Goal: Transaction & Acquisition: Book appointment/travel/reservation

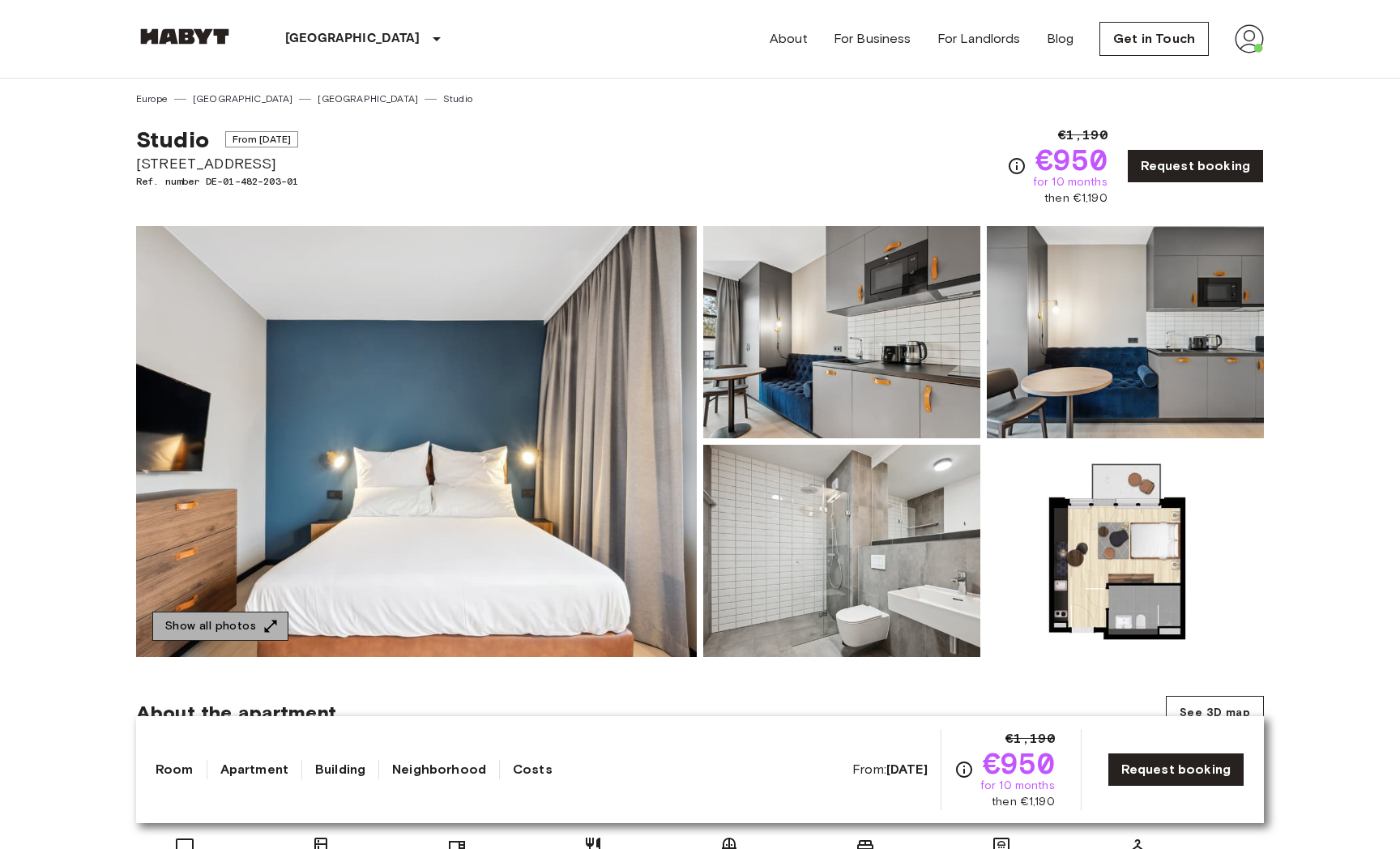
click at [271, 623] on icon "button" at bounding box center [270, 626] width 16 height 16
click at [1254, 34] on img at bounding box center [1249, 39] width 29 height 29
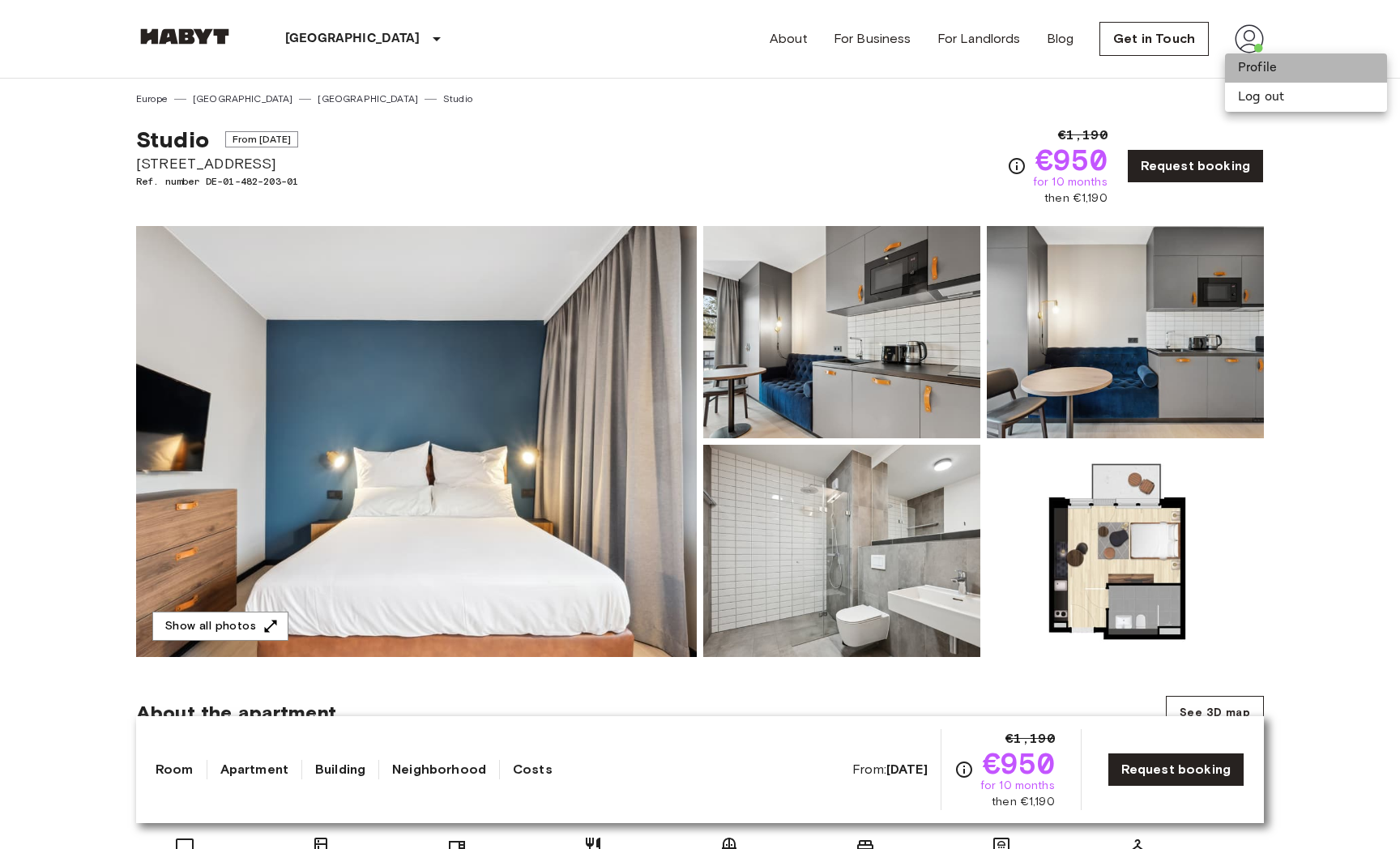
click at [1259, 68] on li "Profile" at bounding box center [1305, 68] width 162 height 29
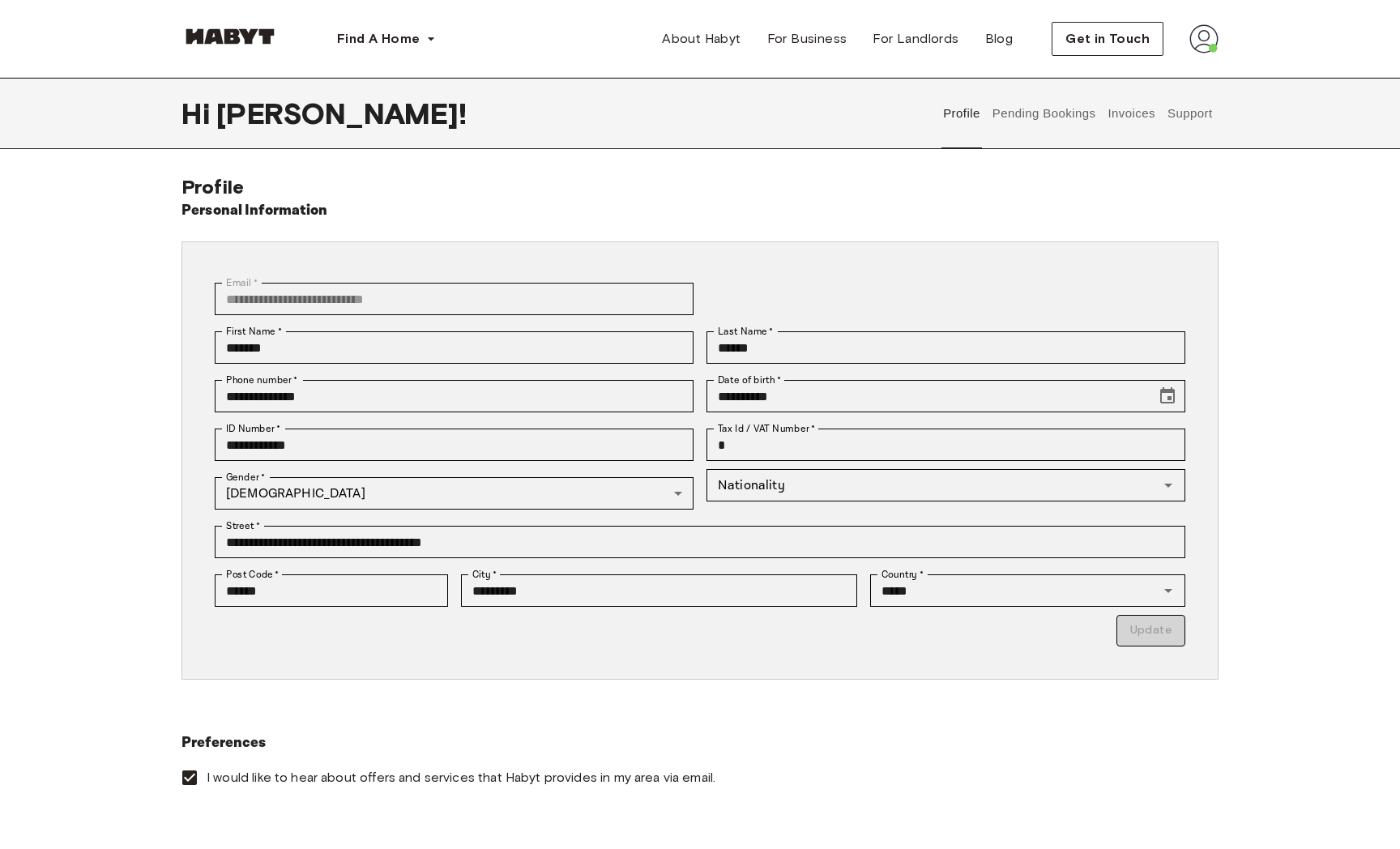
click at [1056, 128] on button "Pending Bookings" at bounding box center [1043, 113] width 107 height 71
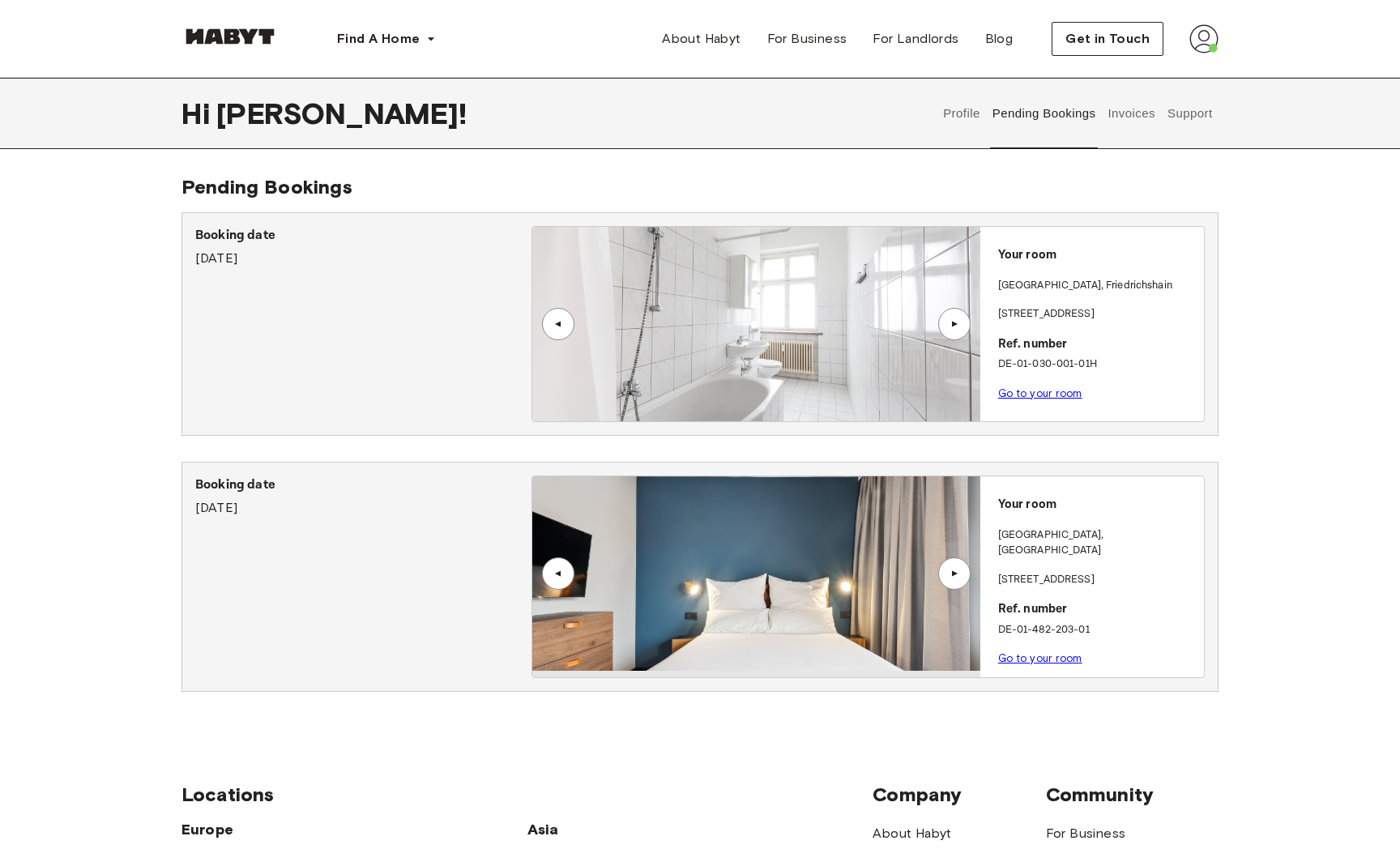
click at [1072, 393] on link "Go to your room" at bounding box center [1040, 393] width 84 height 12
click at [1133, 118] on button "Invoices" at bounding box center [1131, 113] width 51 height 71
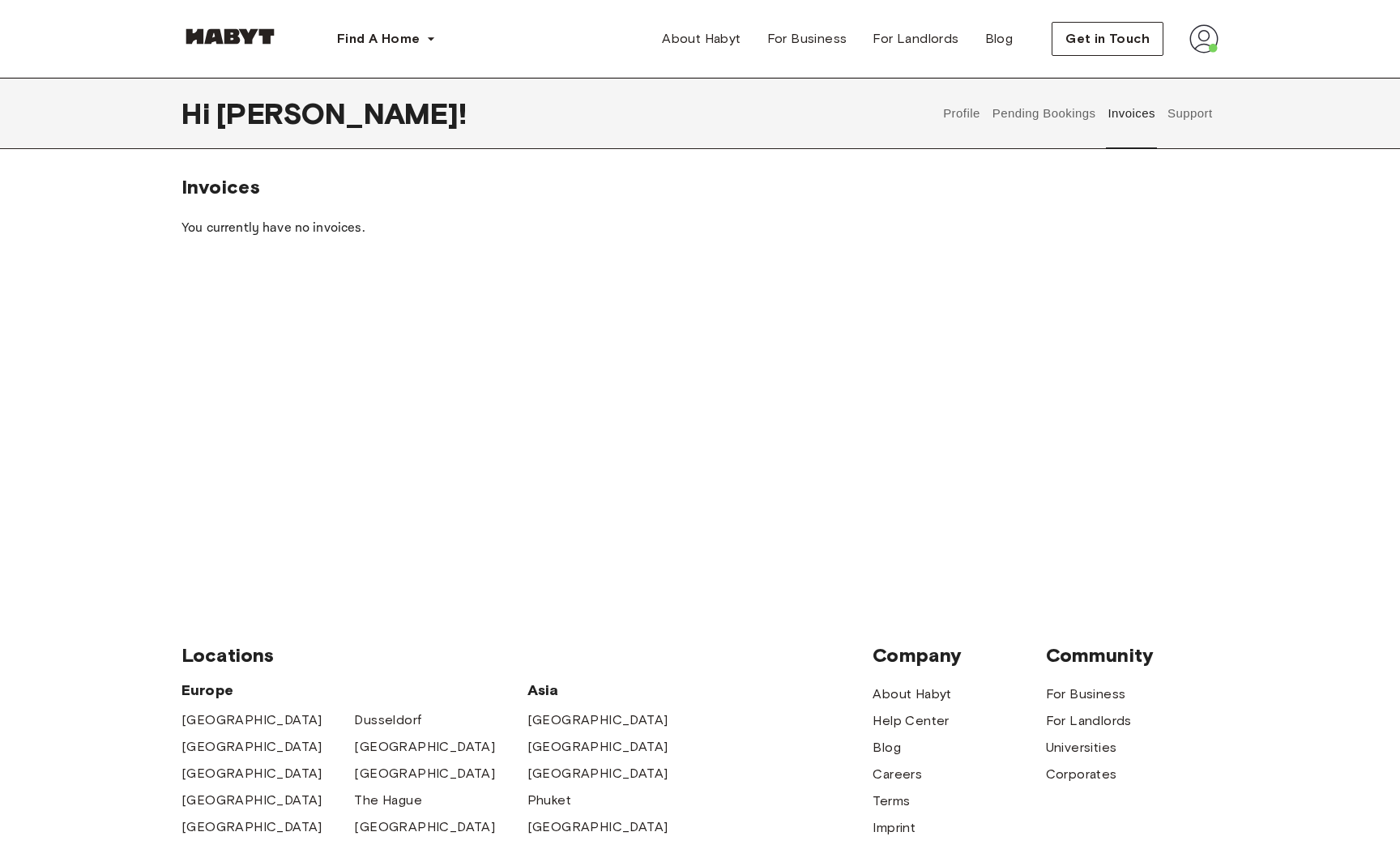
click at [1194, 113] on button "Support" at bounding box center [1189, 113] width 50 height 71
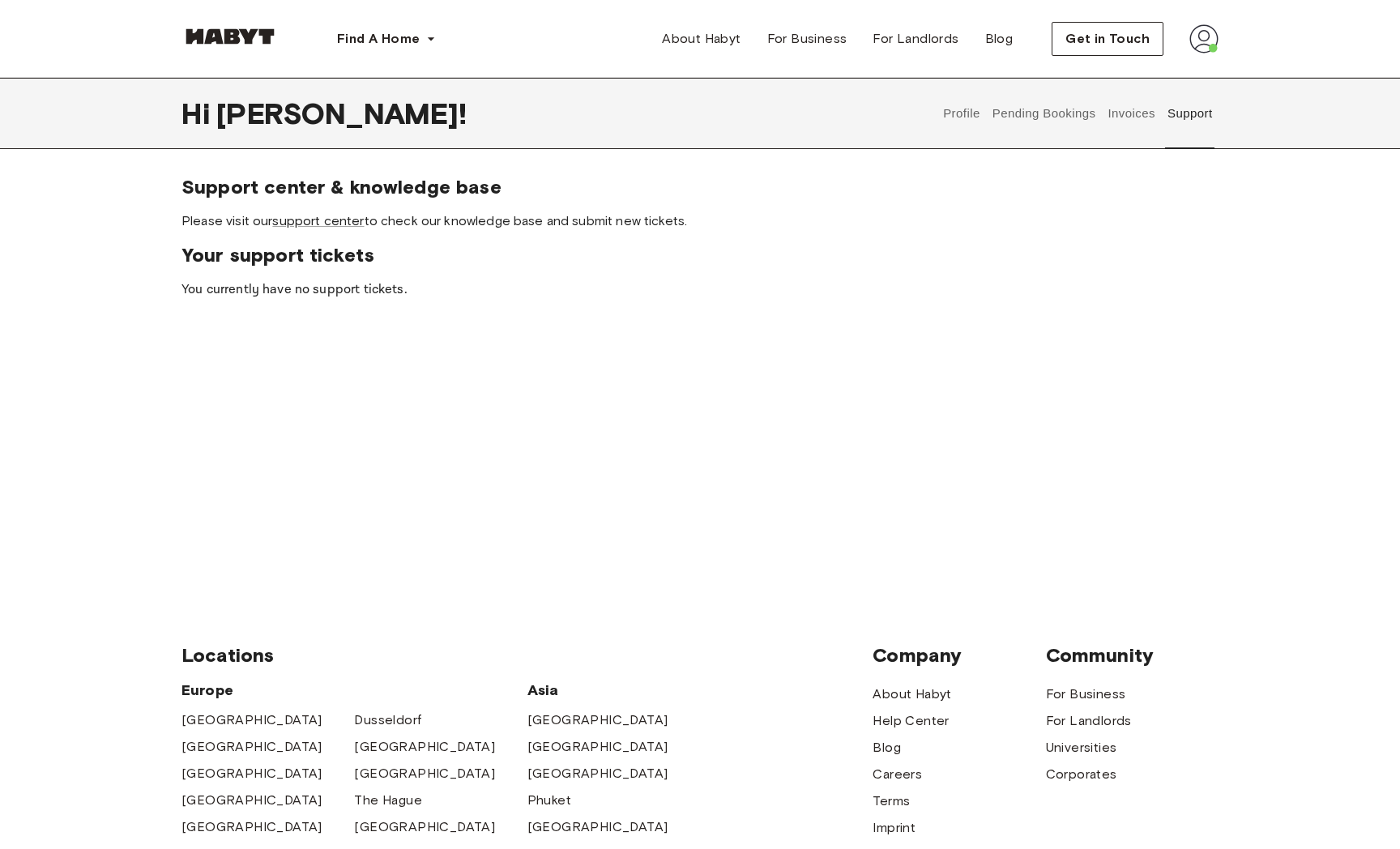
click at [962, 108] on button "Profile" at bounding box center [961, 113] width 41 height 71
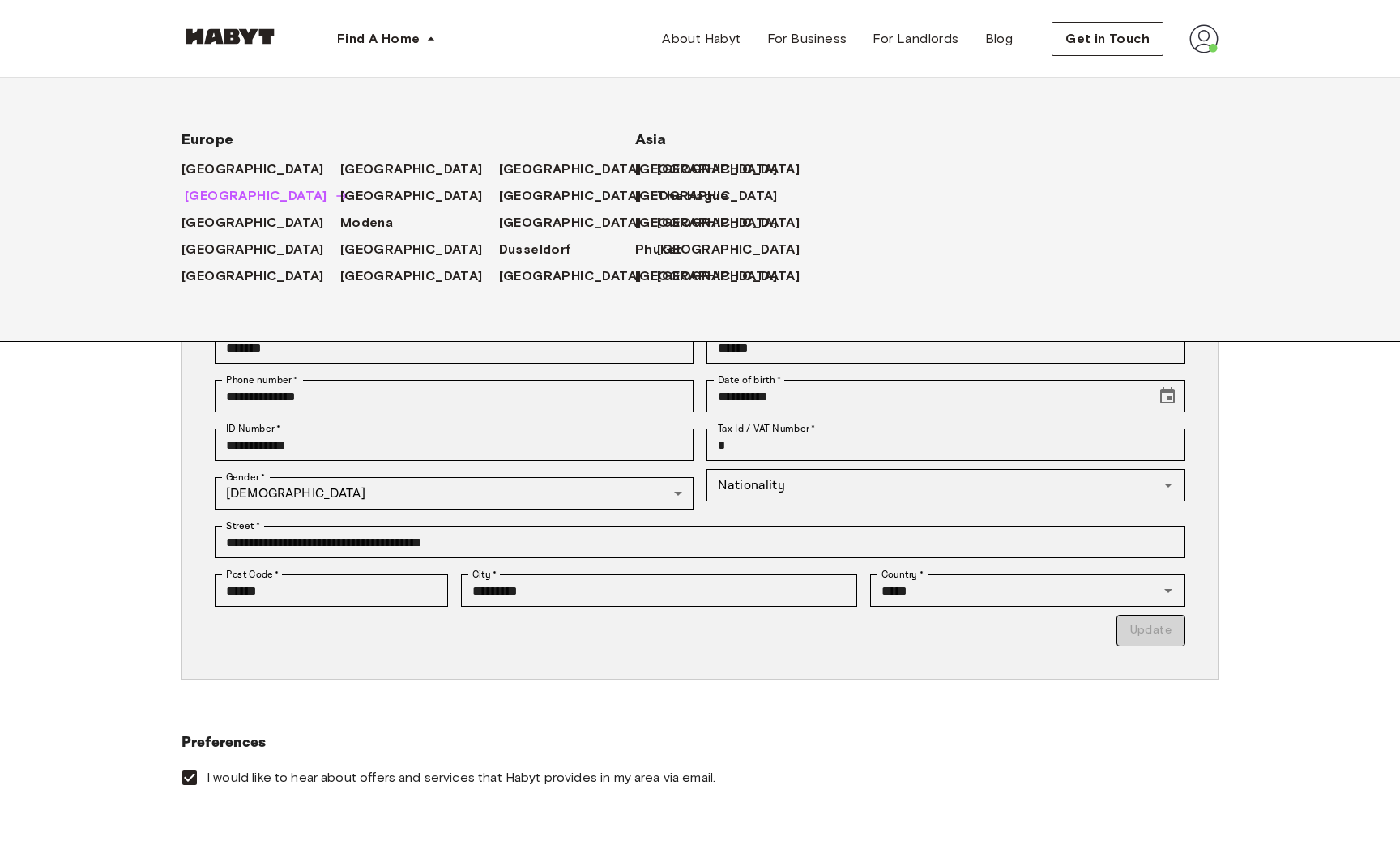
click at [202, 197] on span "[GEOGRAPHIC_DATA]" at bounding box center [256, 196] width 143 height 19
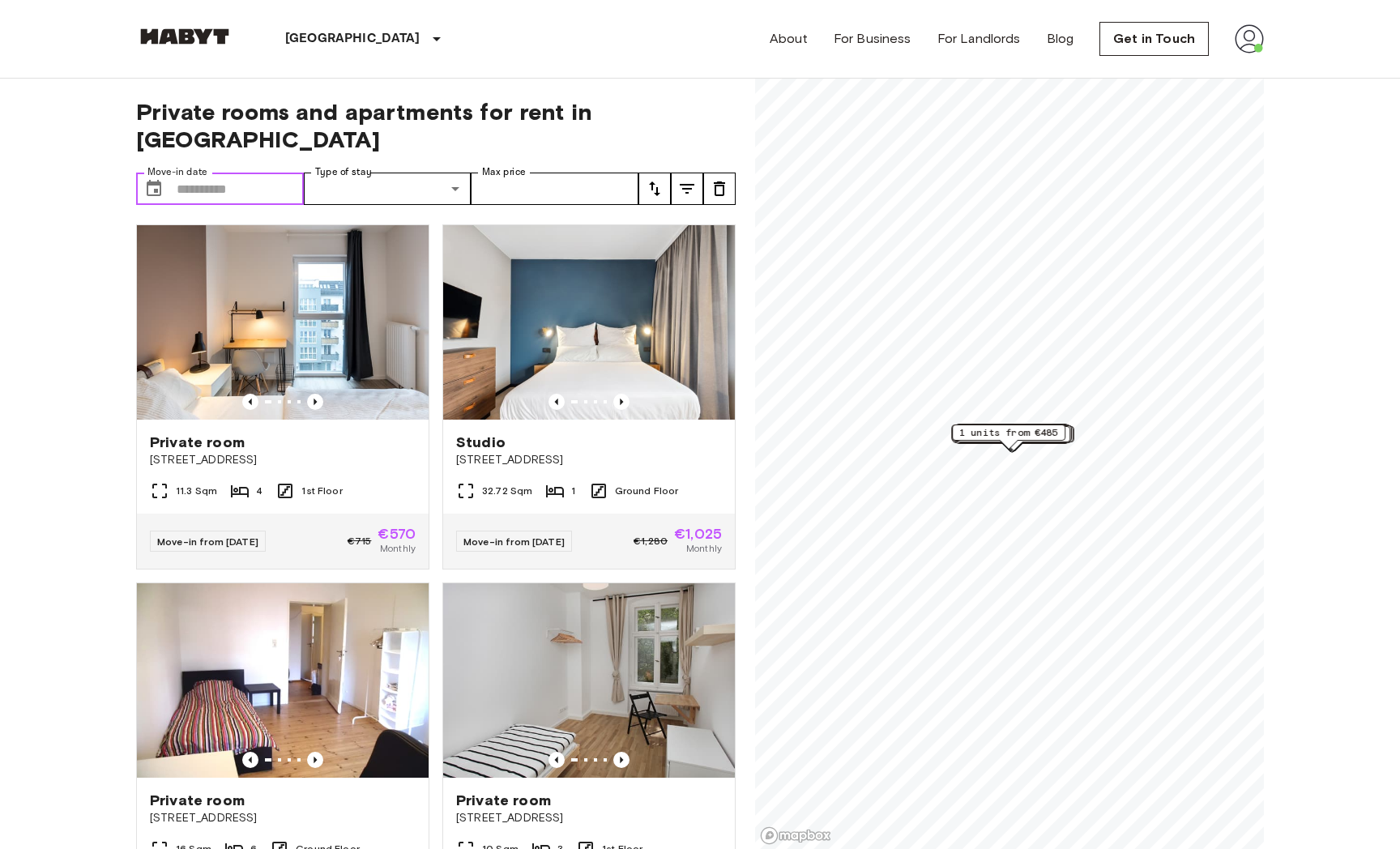
click at [268, 173] on input "Move-in date" at bounding box center [240, 189] width 128 height 33
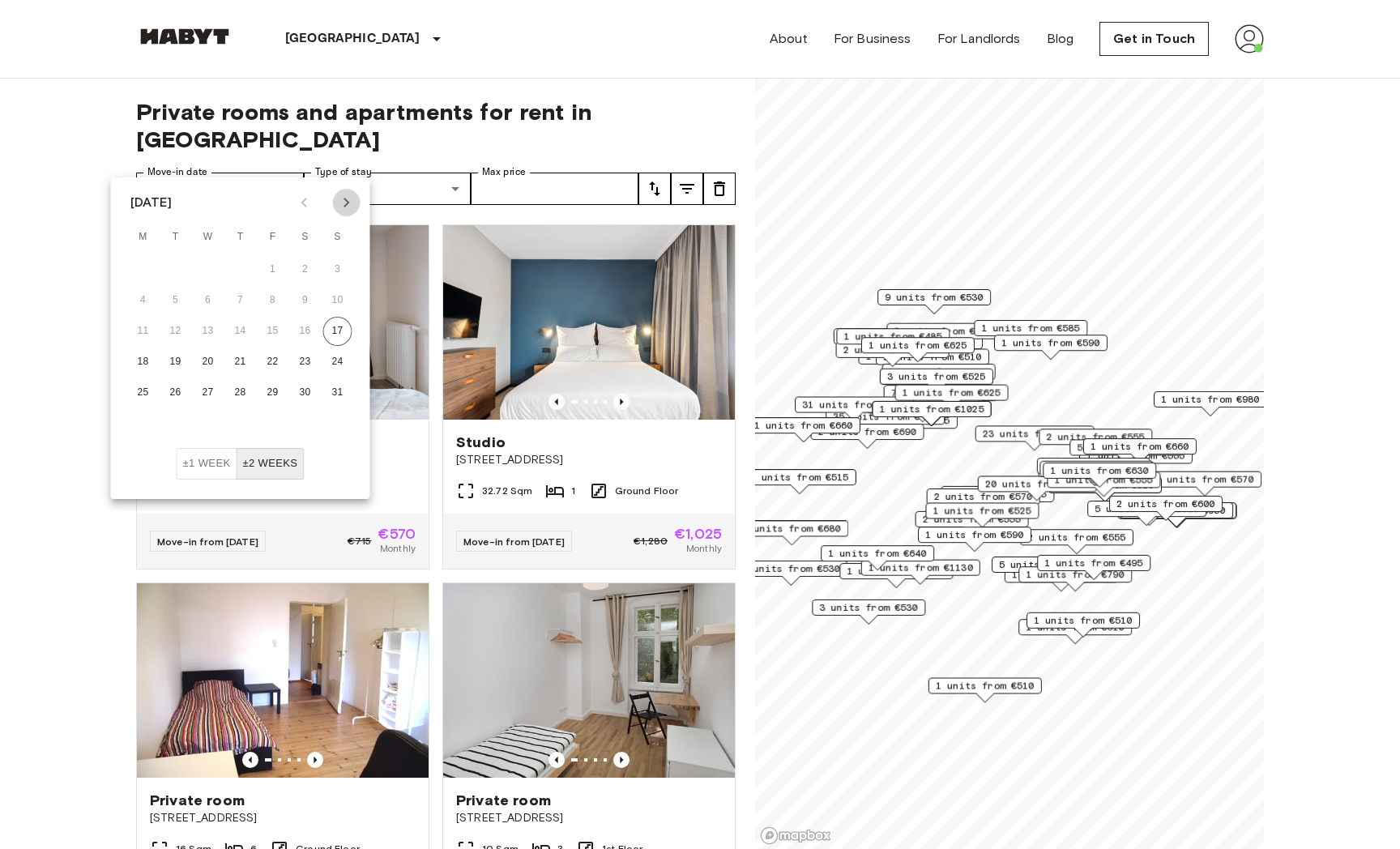
click at [348, 207] on icon "Next month" at bounding box center [346, 202] width 19 height 19
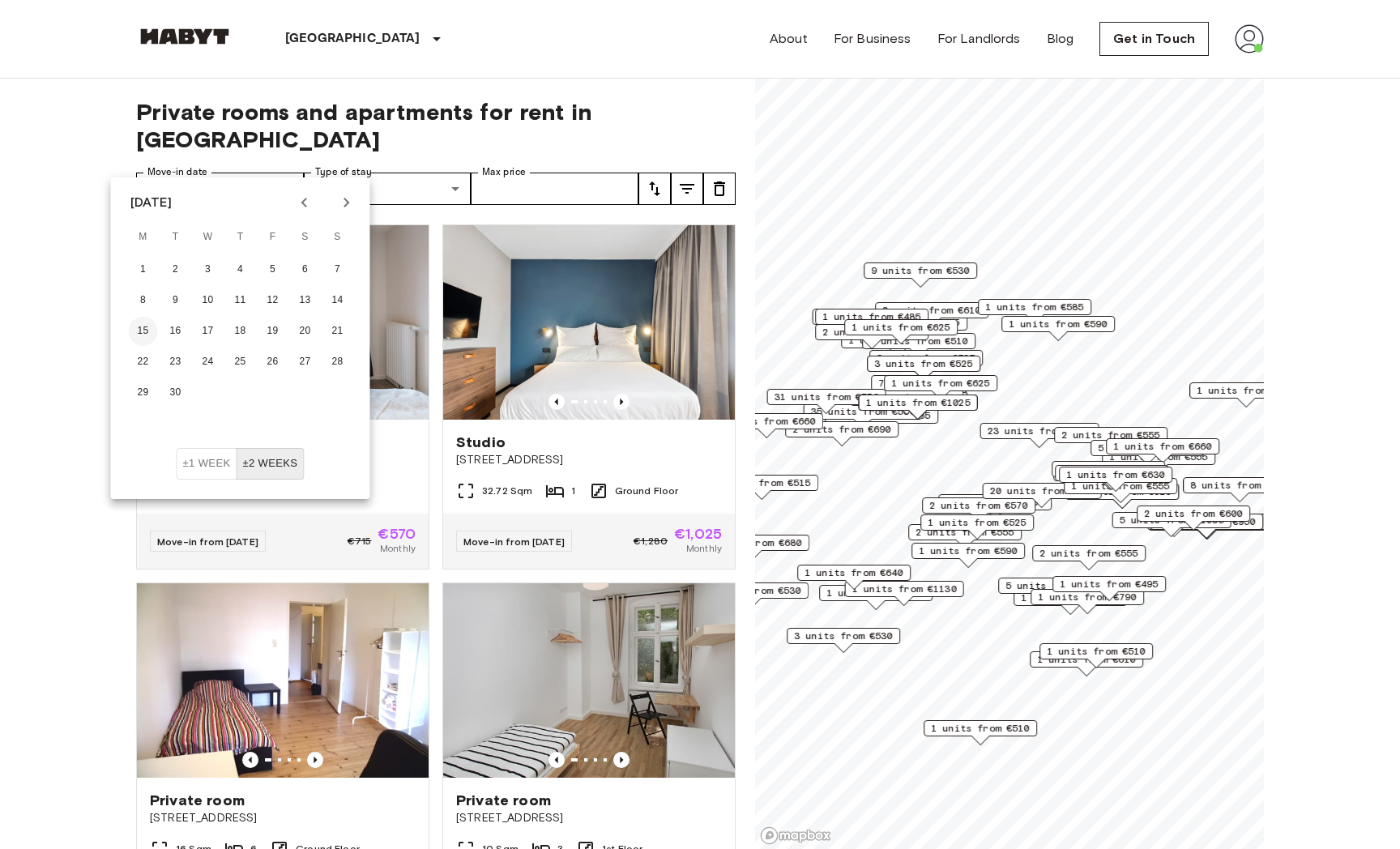
click at [154, 325] on button "15" at bounding box center [143, 331] width 29 height 29
type input "**********"
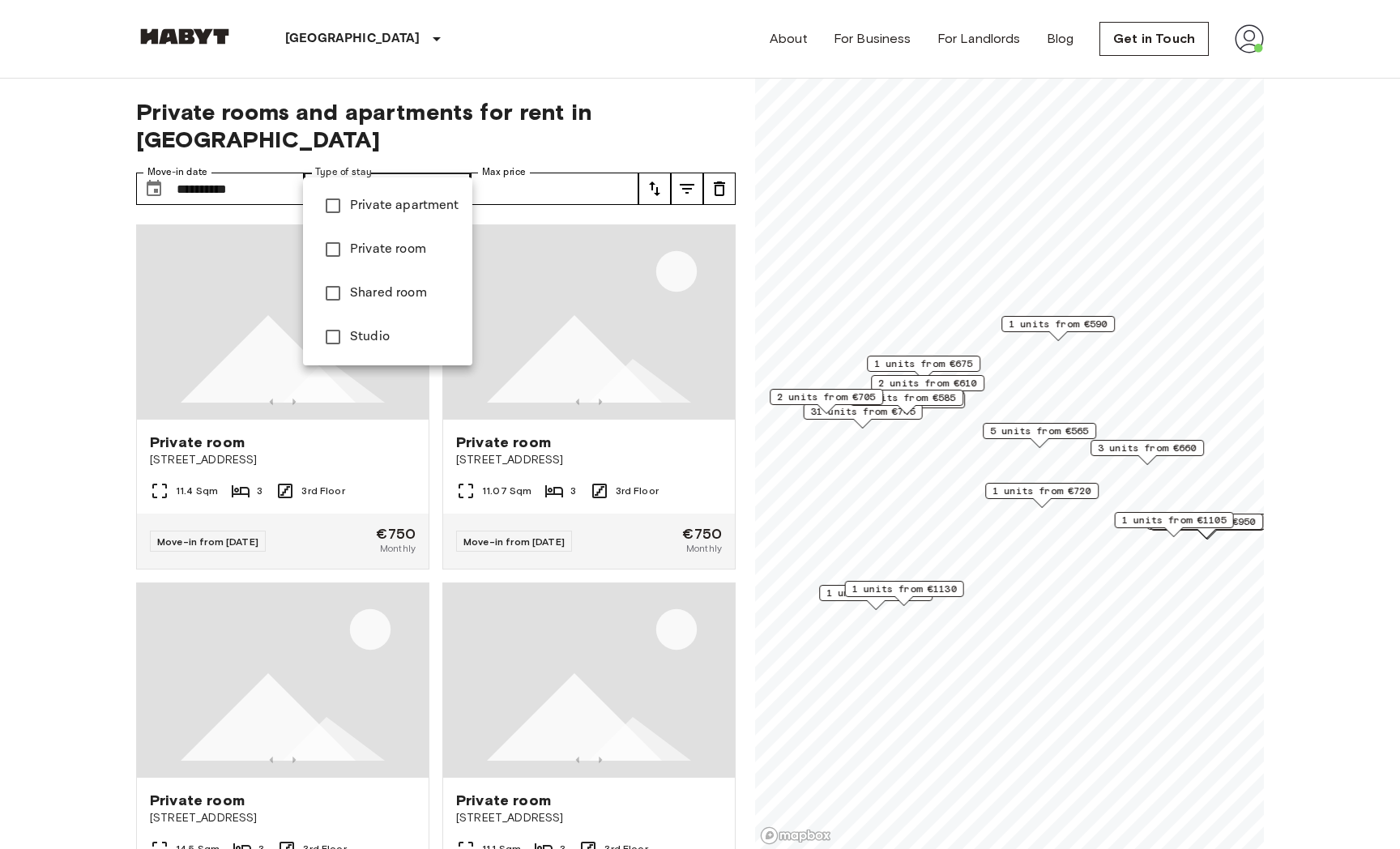
click at [371, 330] on span "Studio" at bounding box center [405, 337] width 109 height 19
type input "******"
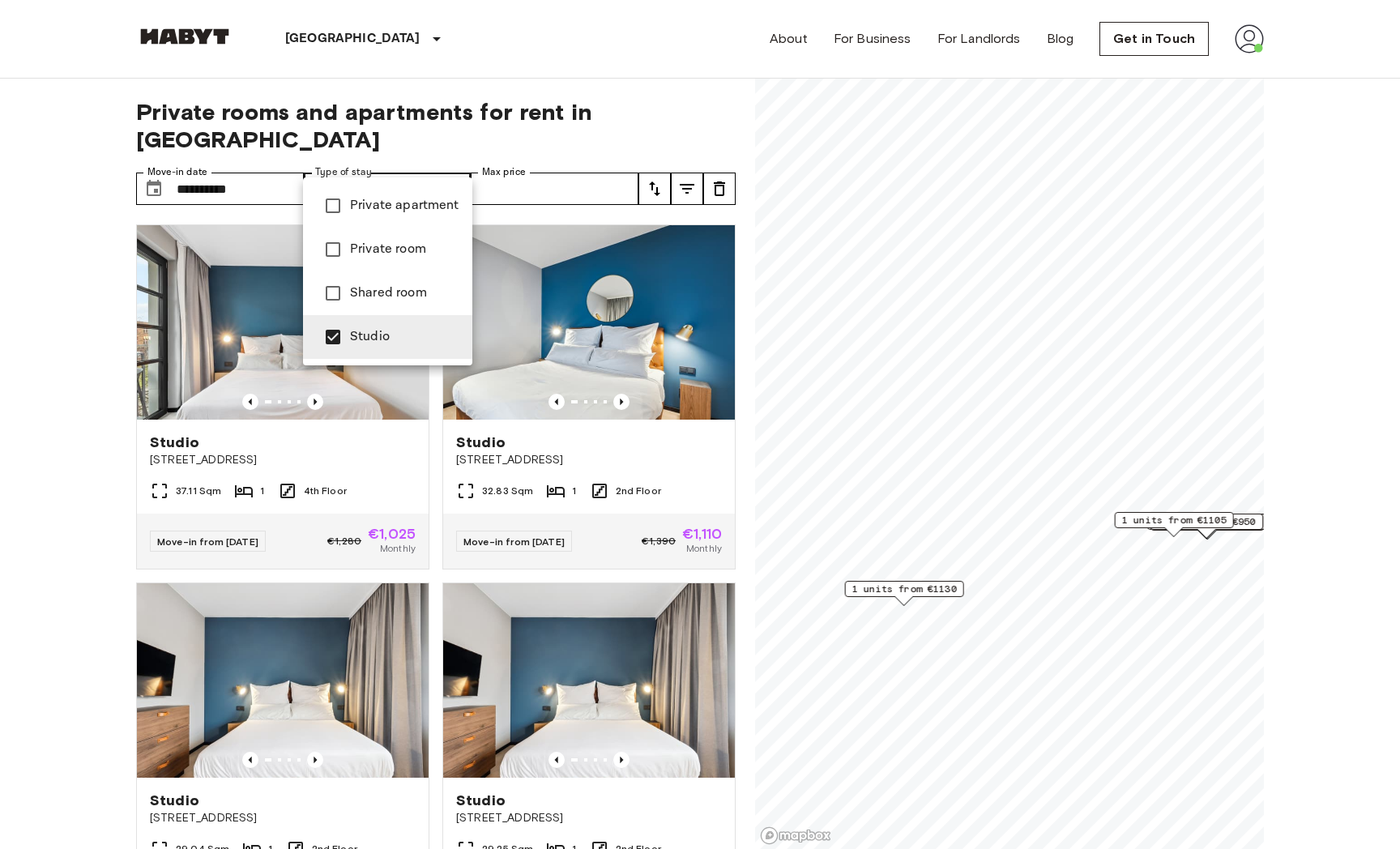
click at [532, 141] on div at bounding box center [700, 424] width 1400 height 849
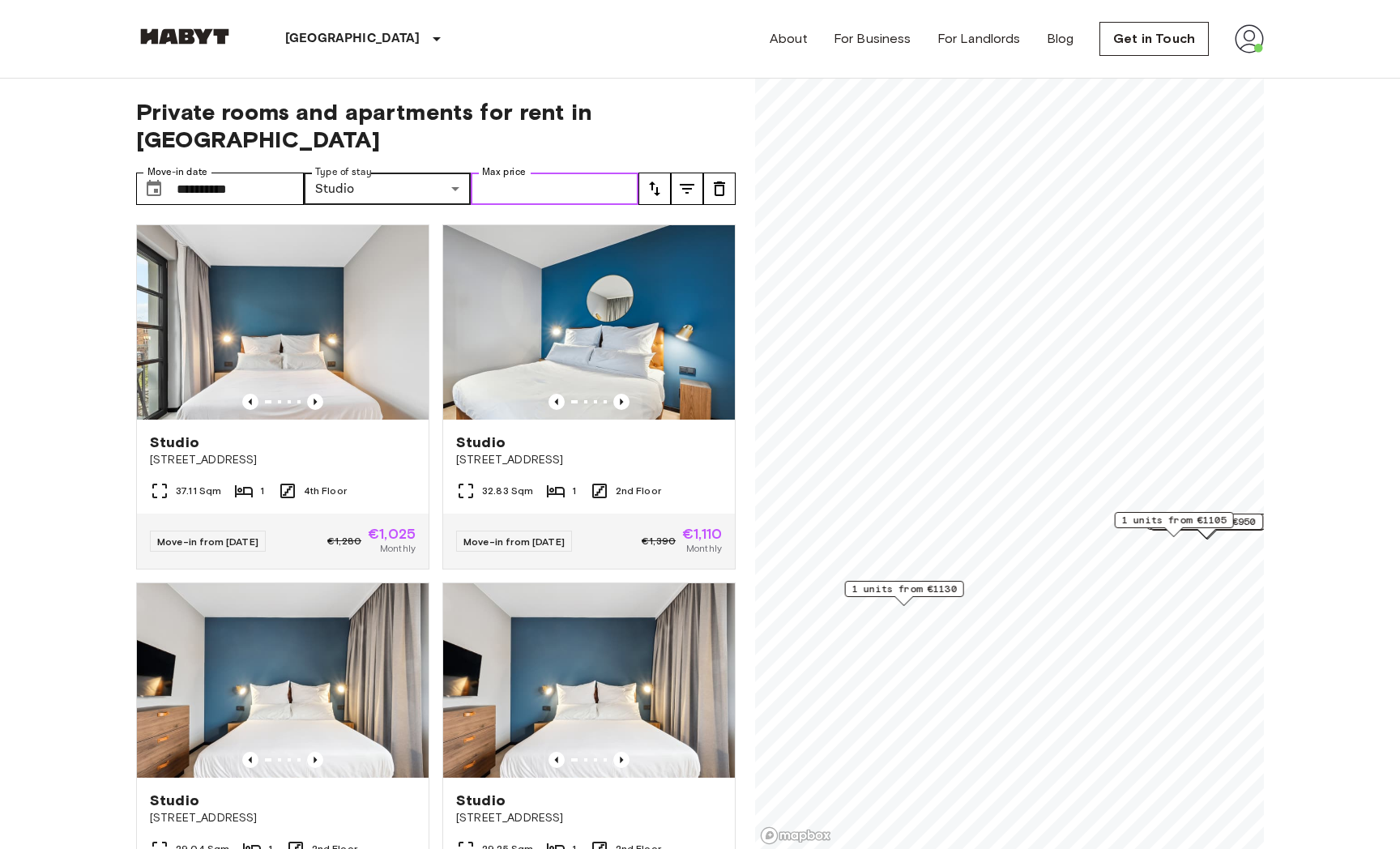
click at [550, 173] on input "Max price" at bounding box center [555, 189] width 168 height 33
click at [694, 179] on icon "tune" at bounding box center [687, 188] width 19 height 19
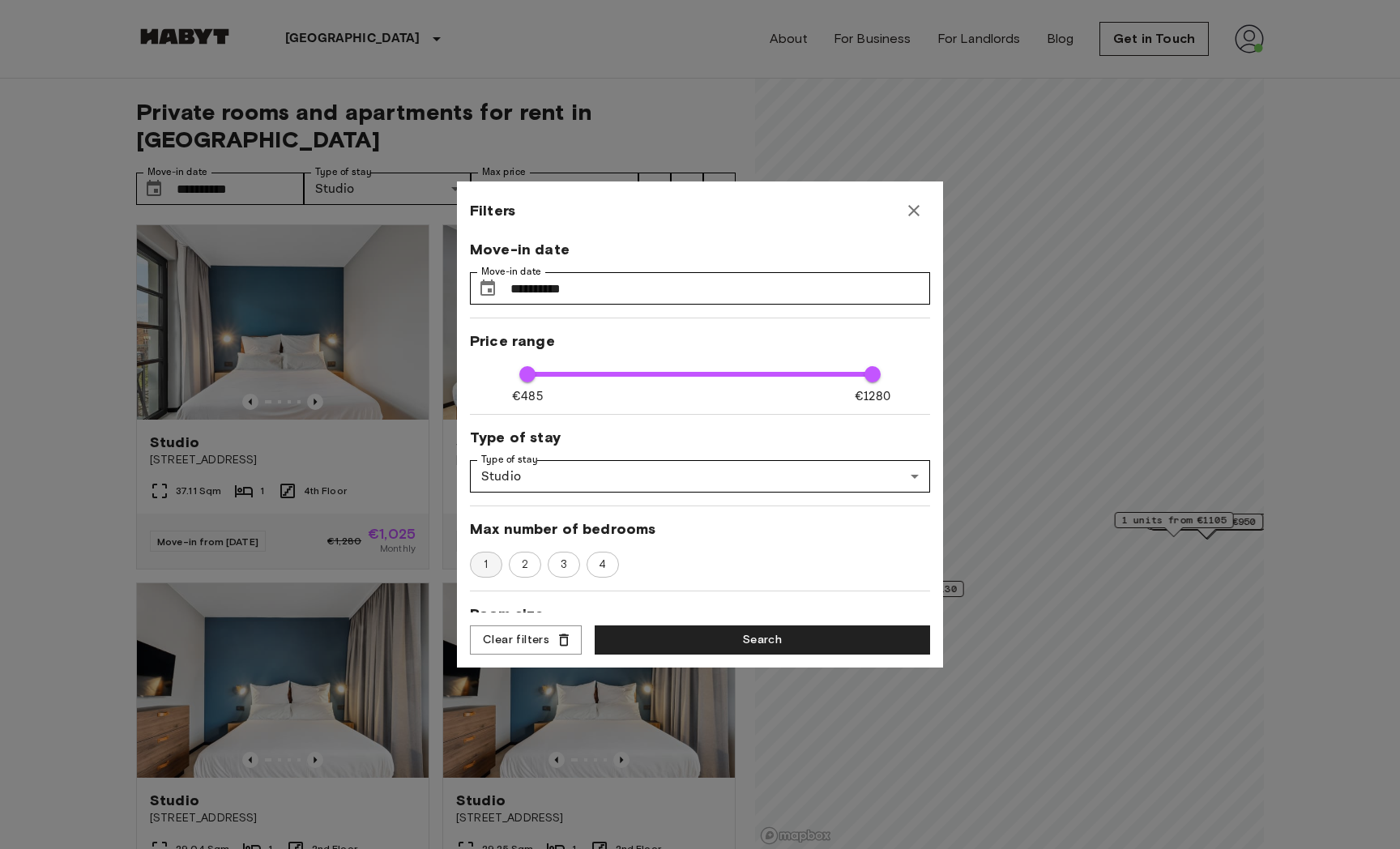
click at [480, 563] on span "1" at bounding box center [486, 564] width 22 height 16
type input "****"
type input "**"
click at [725, 644] on button "Search" at bounding box center [762, 641] width 336 height 30
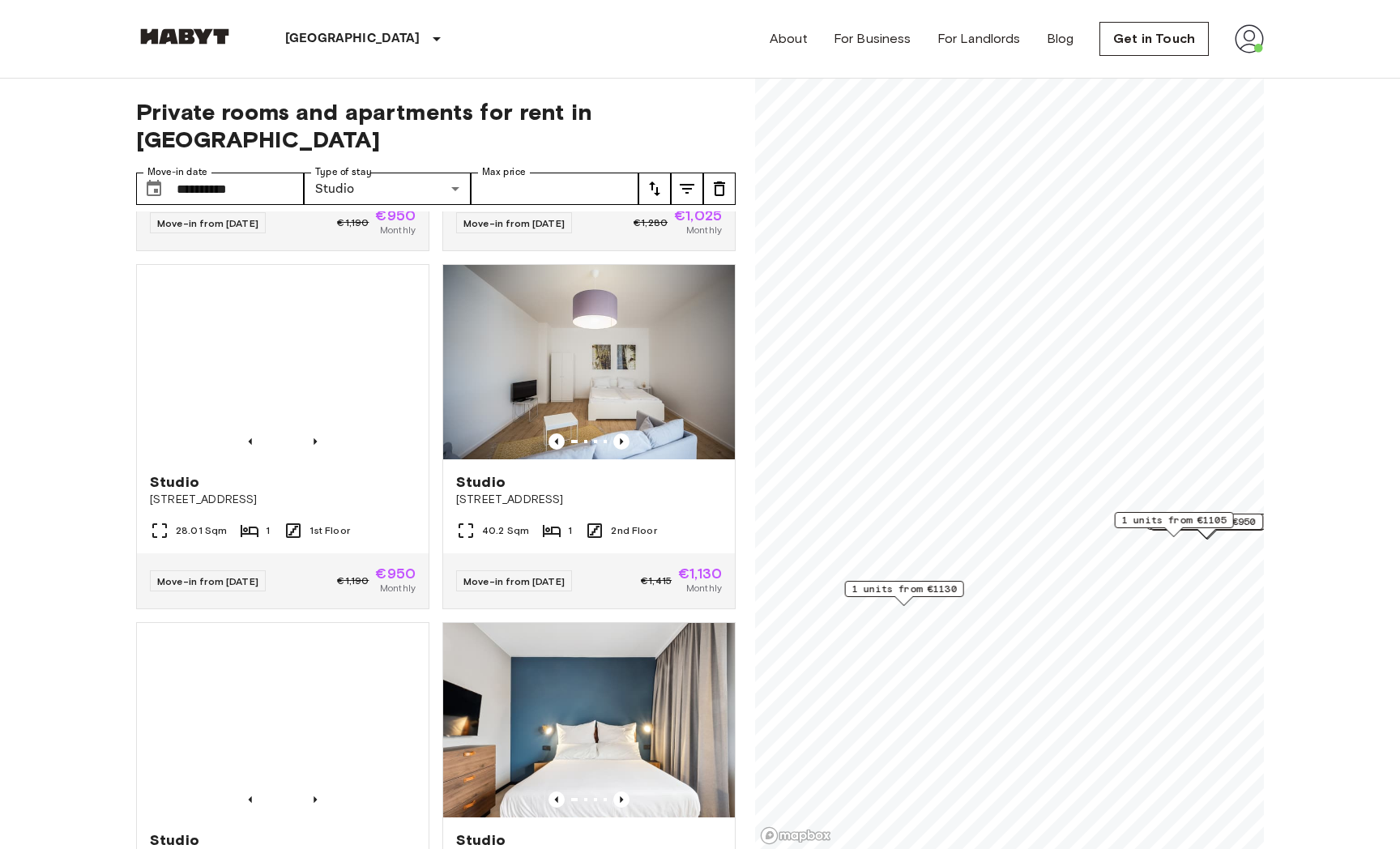
scroll to position [1378, 0]
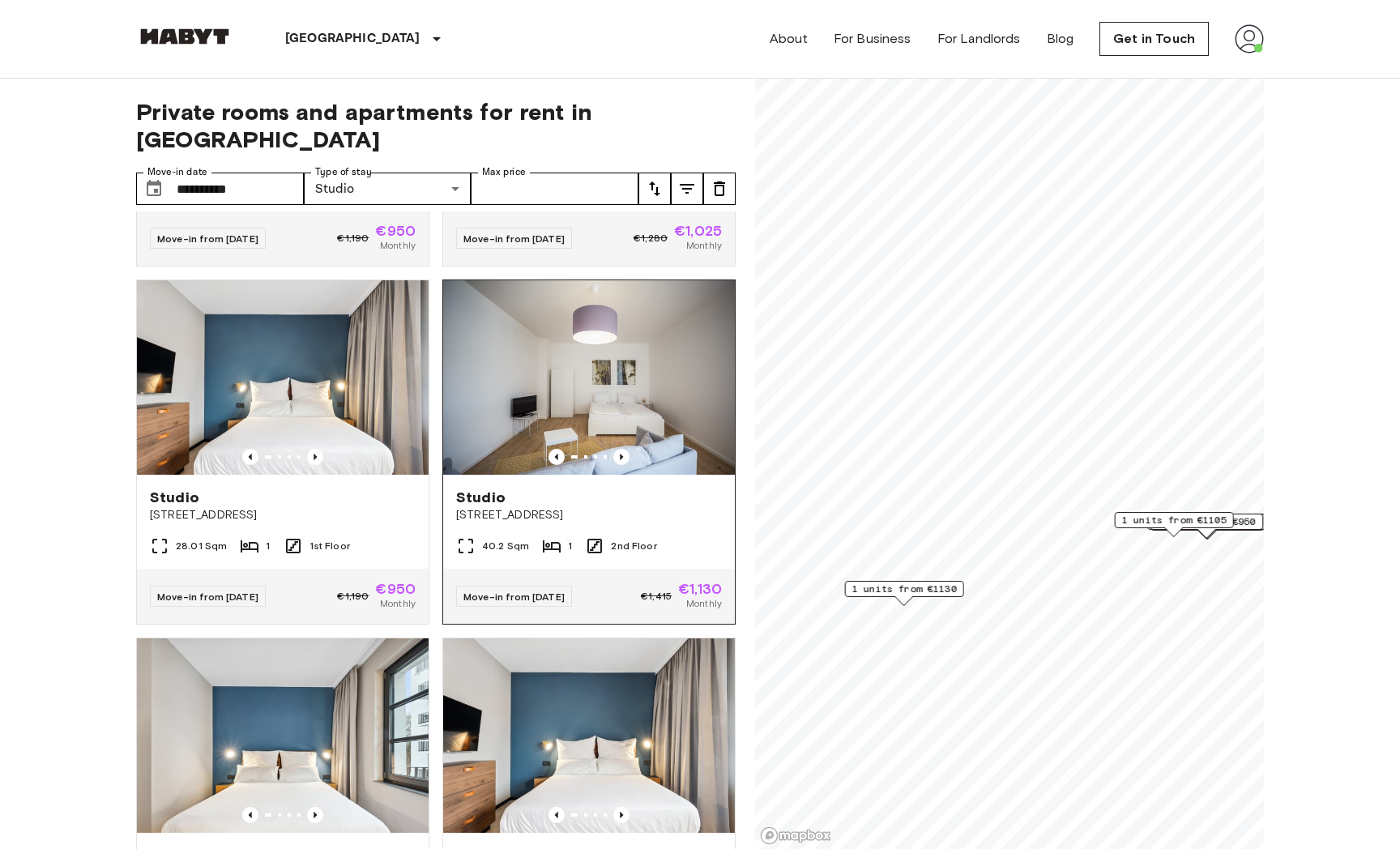
click at [541, 507] on span "Gotenstraße 73" at bounding box center [588, 515] width 266 height 16
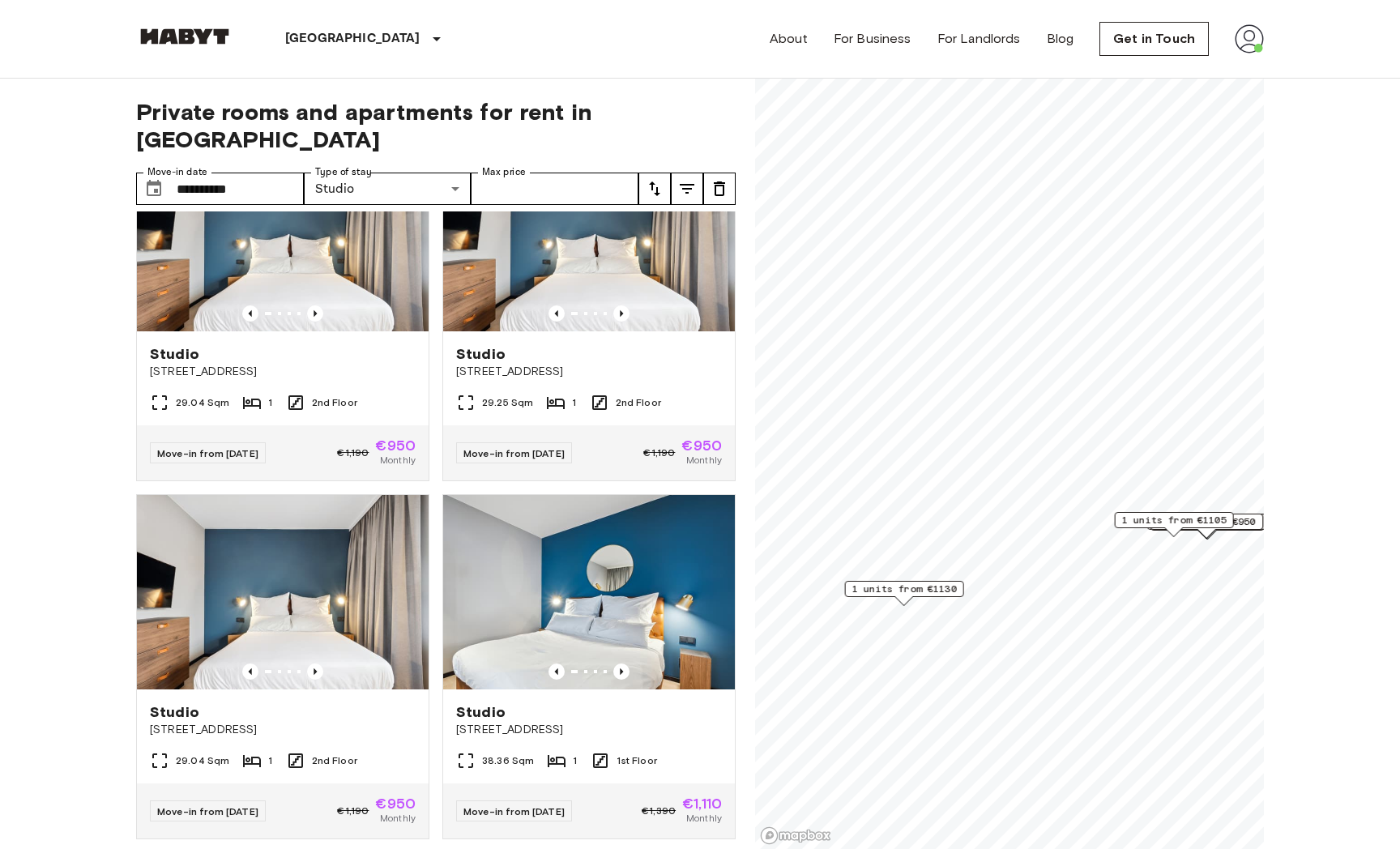
scroll to position [0, 0]
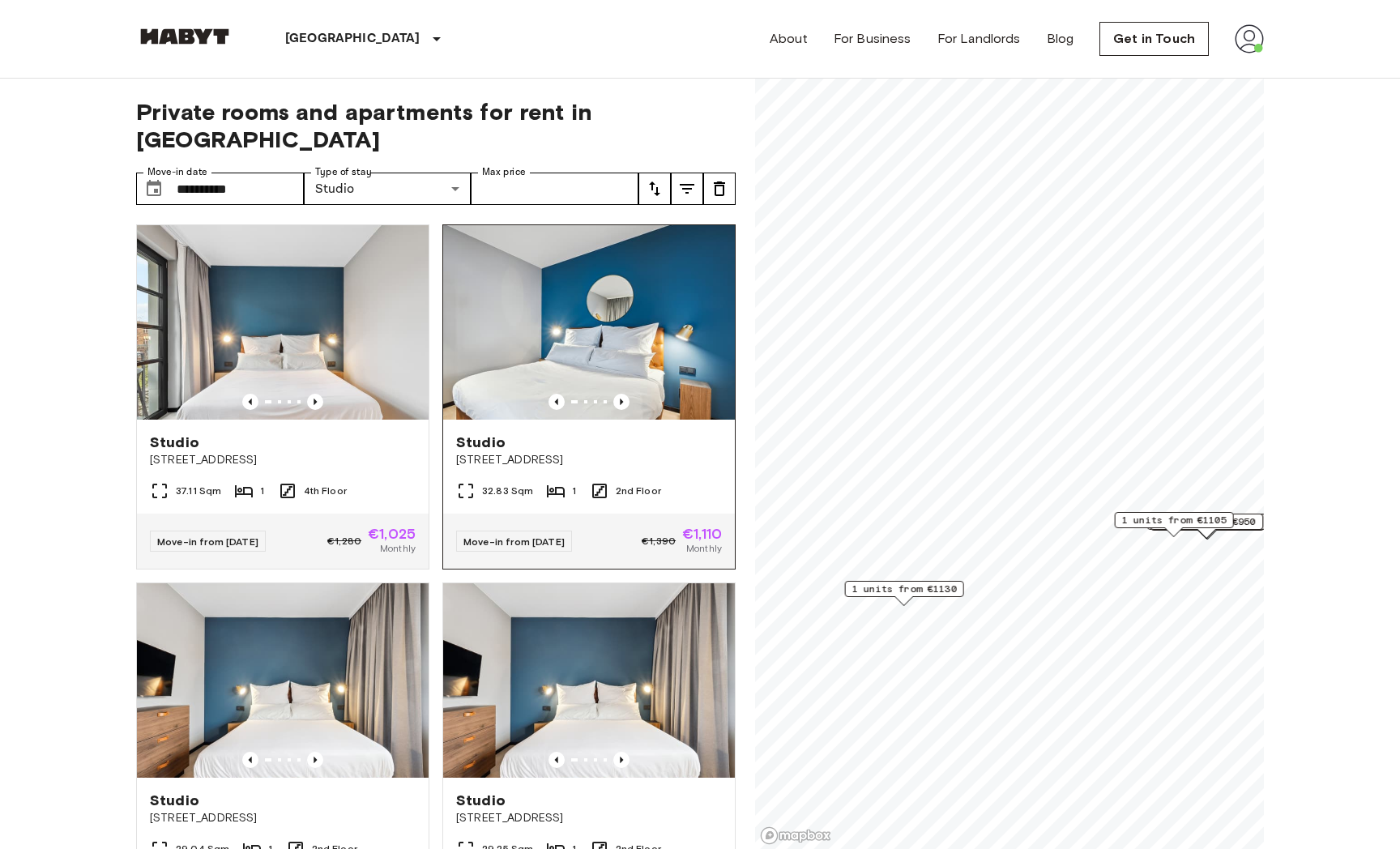
click at [519, 452] on span "[STREET_ADDRESS]" at bounding box center [588, 459] width 266 height 16
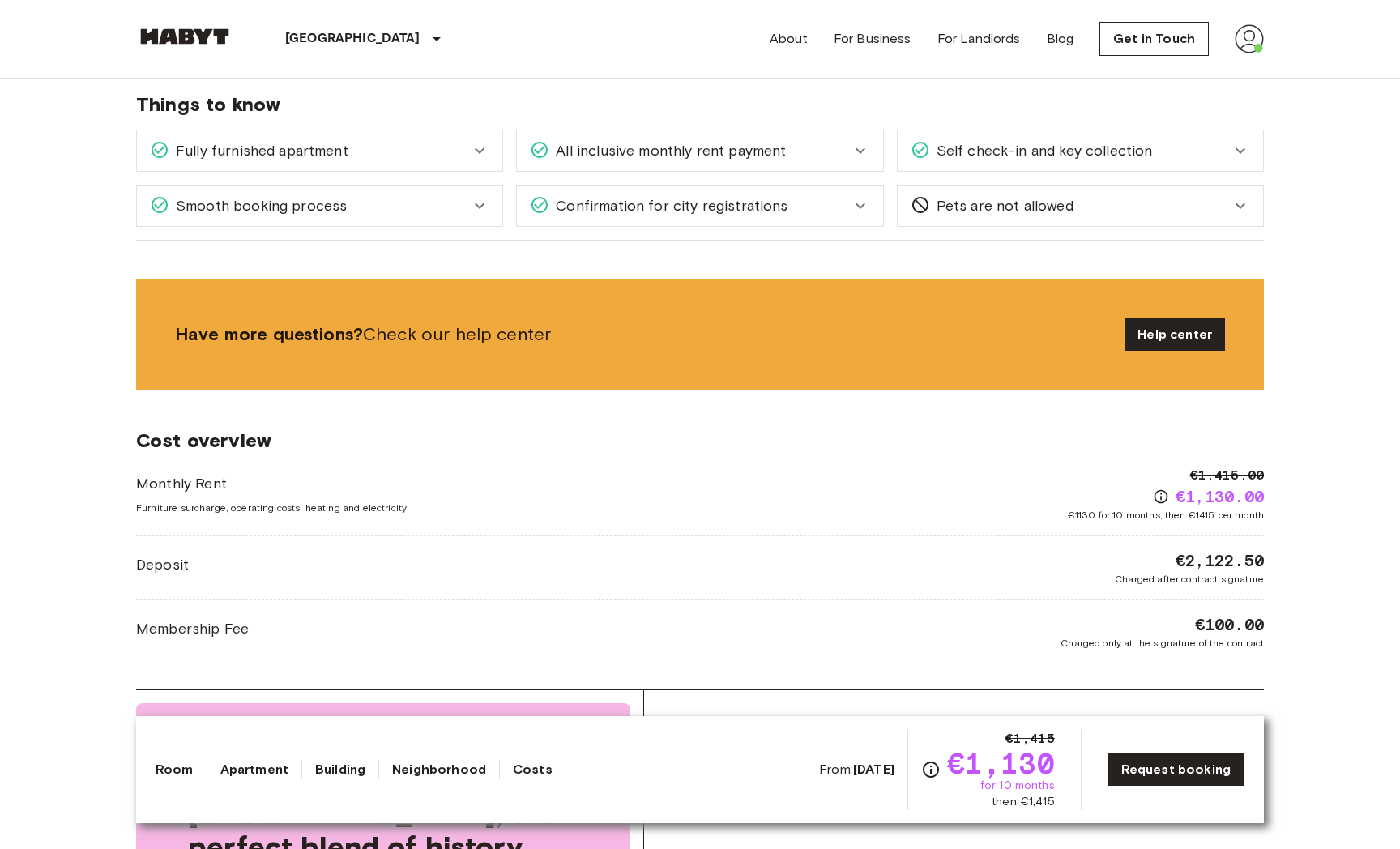
scroll to position [626, 0]
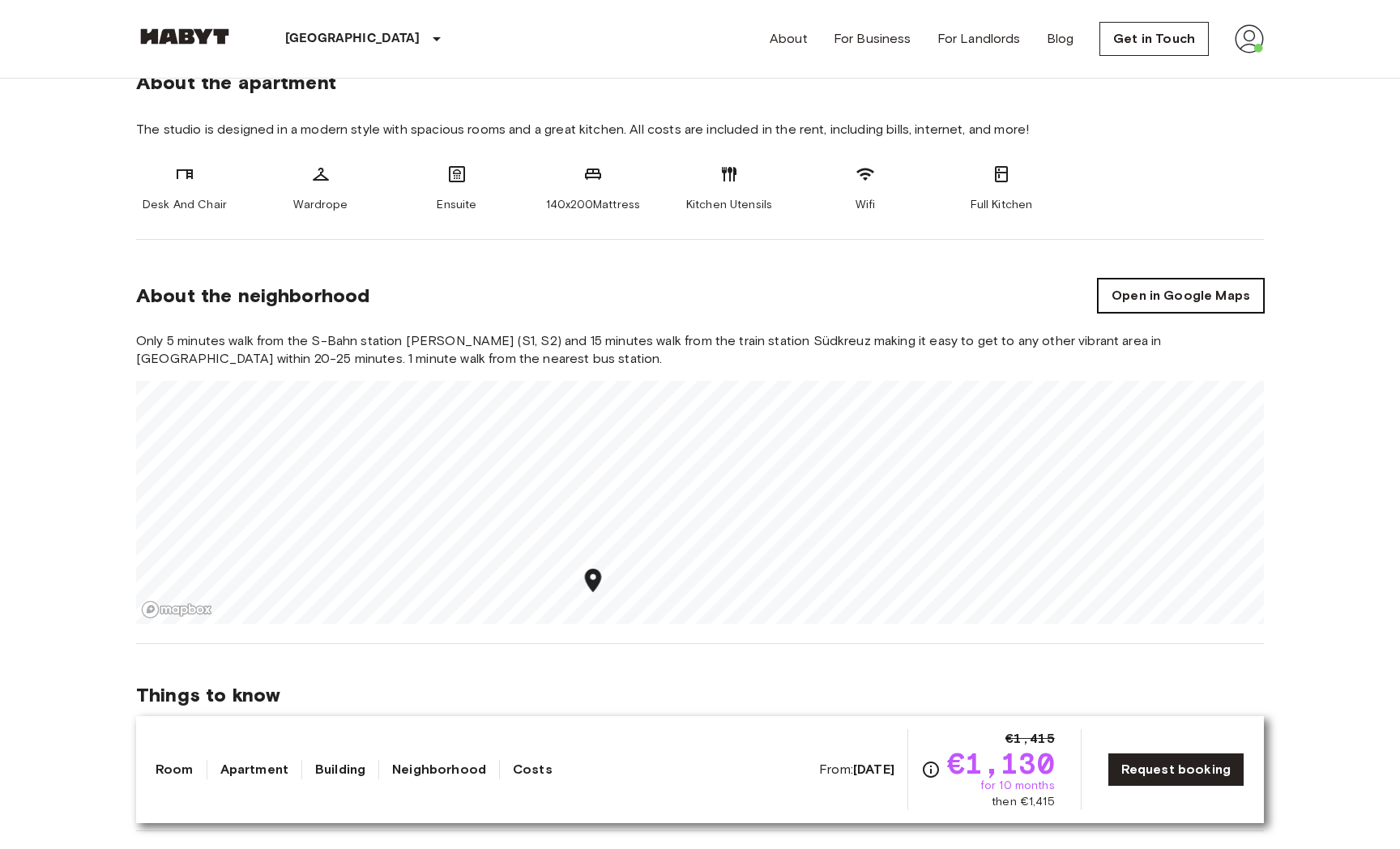
click at [1235, 297] on link "Open in Google Maps" at bounding box center [1181, 296] width 166 height 34
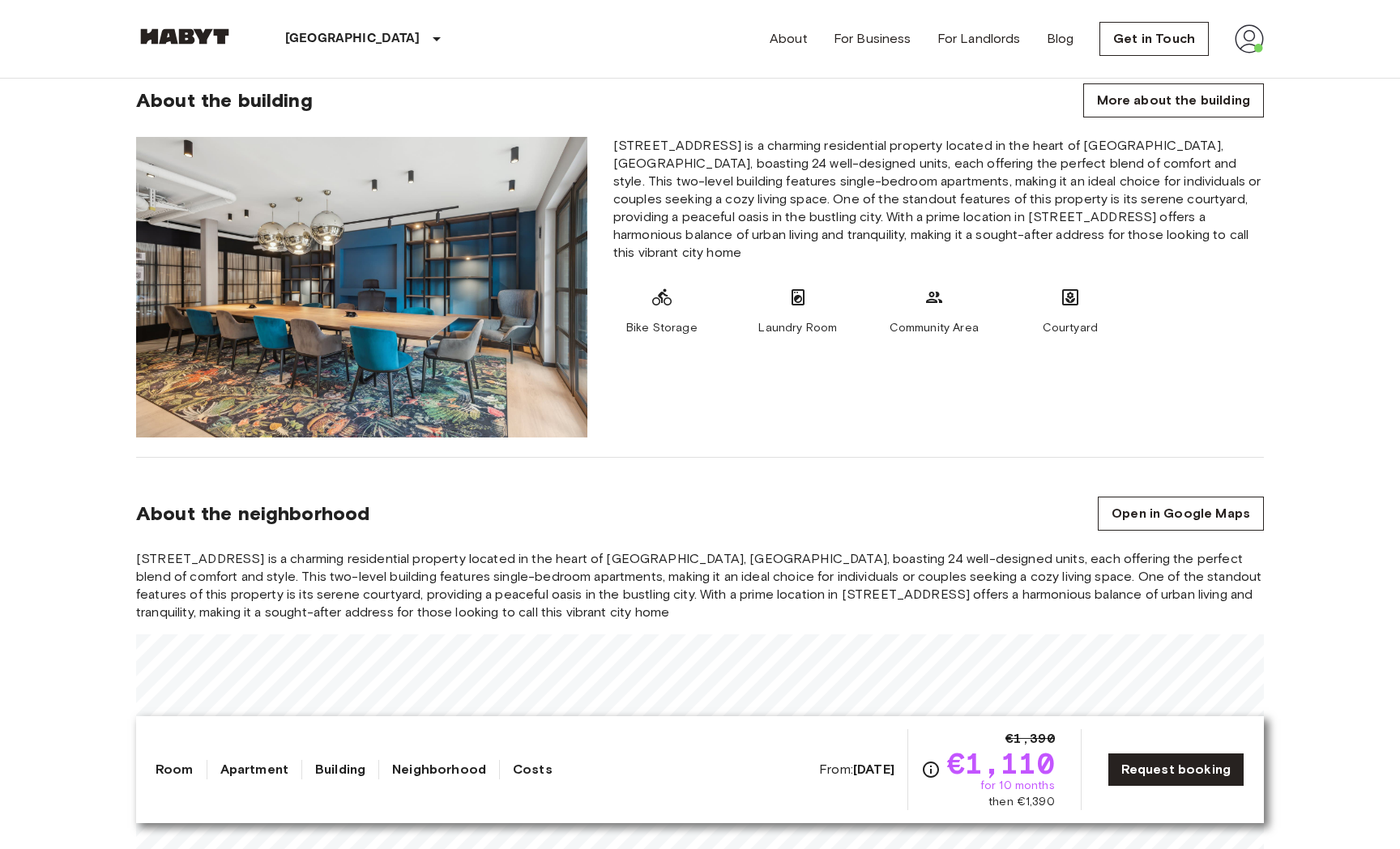
scroll to position [956, 0]
click at [1218, 511] on link "Open in Google Maps" at bounding box center [1181, 513] width 166 height 34
